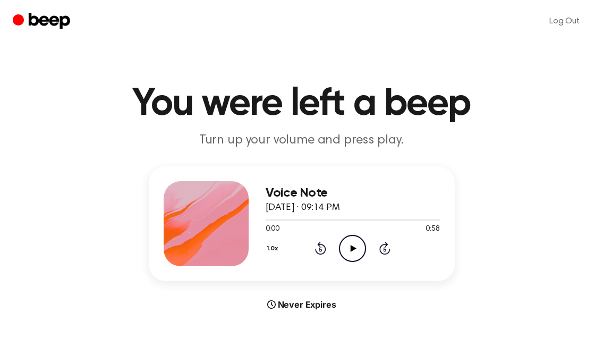
click at [350, 251] on icon "Play Audio" at bounding box center [352, 248] width 27 height 27
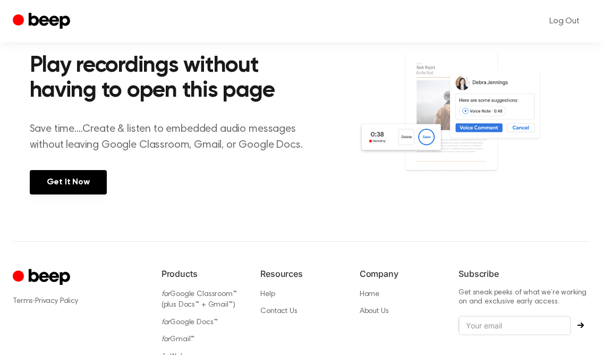
scroll to position [393, 0]
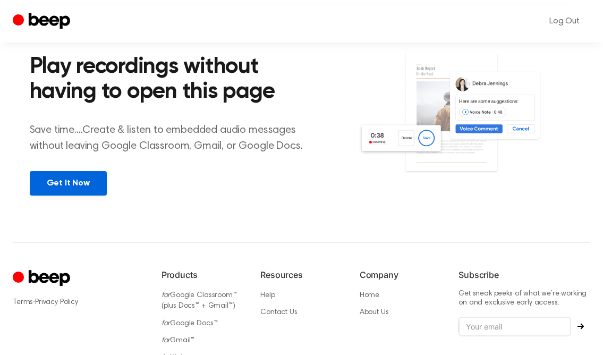
click at [52, 192] on link "Get It Now" at bounding box center [68, 183] width 77 height 24
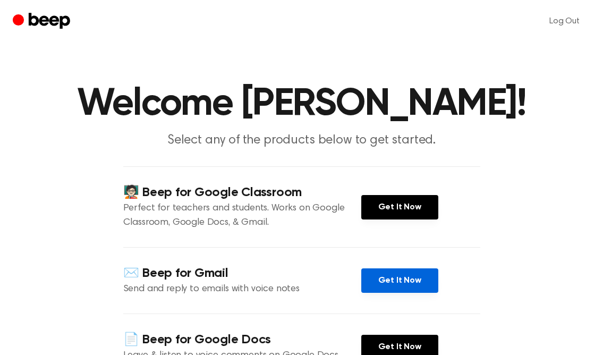
click at [417, 273] on link "Get It Now" at bounding box center [400, 280] width 77 height 24
